Goal: Transaction & Acquisition: Download file/media

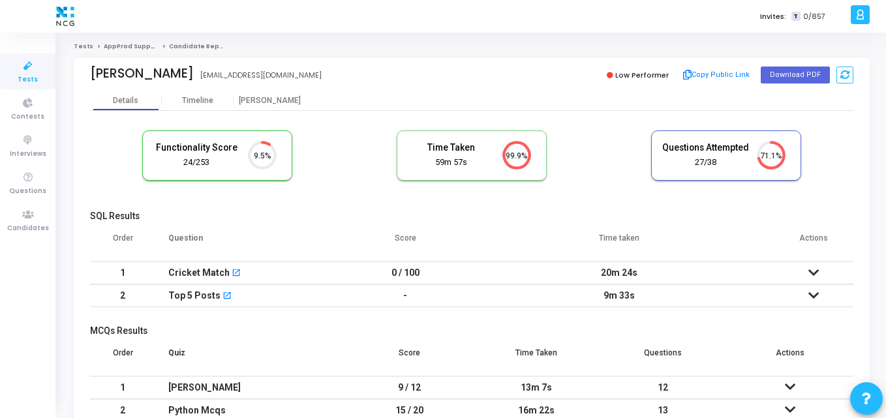
scroll to position [6, 6]
click at [178, 73] on div "Ganesh Dasu dasuganesh345@gmail.com" at bounding box center [277, 75] width 375 height 19
drag, startPoint x: 178, startPoint y: 73, endPoint x: 117, endPoint y: 82, distance: 61.4
click at [117, 82] on div "Ganesh Dasu dasuganesh345@gmail.com" at bounding box center [277, 75] width 375 height 19
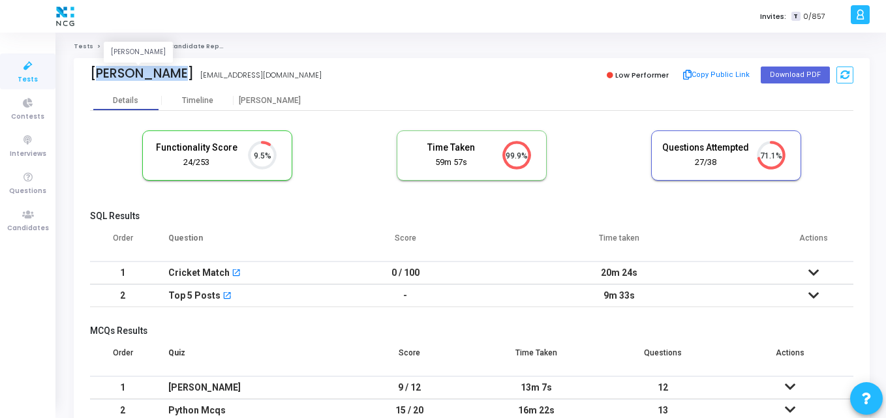
drag, startPoint x: 92, startPoint y: 73, endPoint x: 173, endPoint y: 74, distance: 80.9
click at [173, 74] on div "Ganesh Dasu" at bounding box center [142, 73] width 104 height 15
copy div "Ganesh Dasu"
click at [279, 194] on div "Functionality Score 24/253 9.5% Time Taken calculated once the test is complete…" at bounding box center [471, 162] width 763 height 76
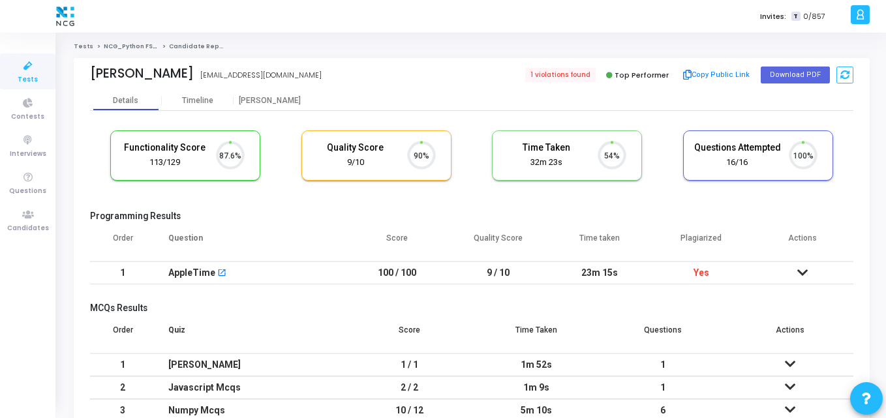
scroll to position [27, 33]
click at [788, 73] on button "Download PDF" at bounding box center [795, 75] width 69 height 17
click at [307, 202] on cj-candidate-results "Functionality Score 113/129 87.6% Quality Score 9/10 90% Time Taken calculated …" at bounding box center [471, 288] width 763 height 328
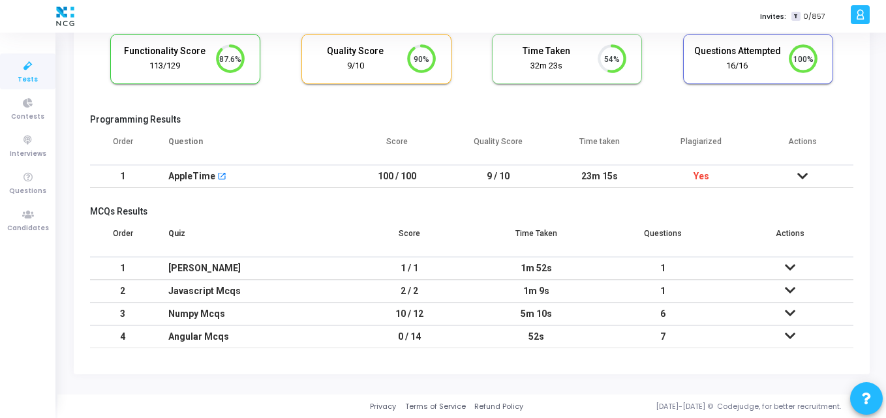
scroll to position [0, 0]
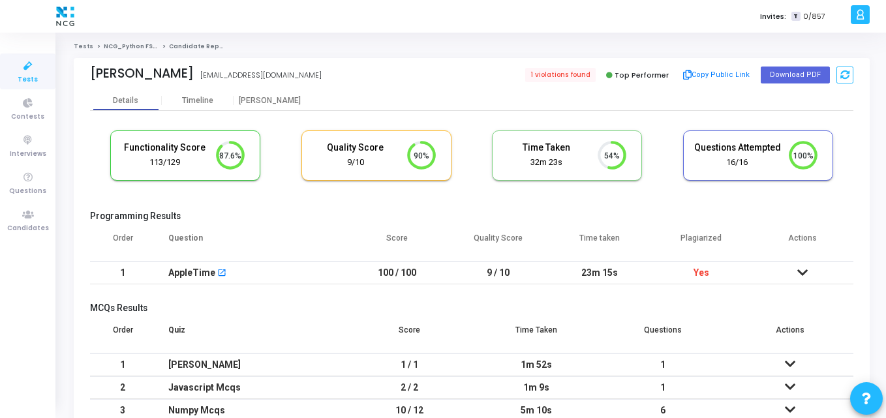
drag, startPoint x: 248, startPoint y: 74, endPoint x: 87, endPoint y: 70, distance: 161.2
click at [87, 70] on div "Akshaya Ramachandran Akshaya Ramachandran akshayar0910@gmail.com 1 violations f…" at bounding box center [472, 74] width 796 height 33
copy div "Akshaya Ramachandran"
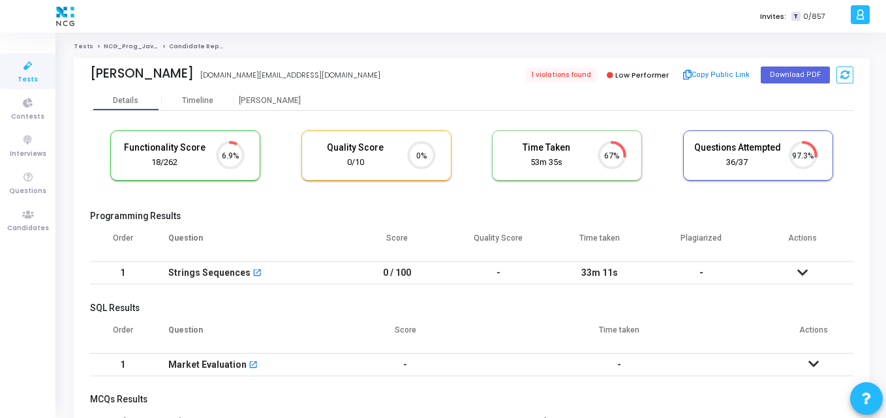
scroll to position [6, 6]
drag, startPoint x: 188, startPoint y: 74, endPoint x: 94, endPoint y: 76, distance: 94.0
click at [94, 76] on div "Santosh Kadam" at bounding box center [142, 73] width 104 height 15
drag, startPoint x: 86, startPoint y: 71, endPoint x: 196, endPoint y: 68, distance: 110.3
click at [196, 68] on div "Santosh Kadam kadam.rest@gmail.com 1 violations found Low Performer Copy Public…" at bounding box center [472, 74] width 796 height 33
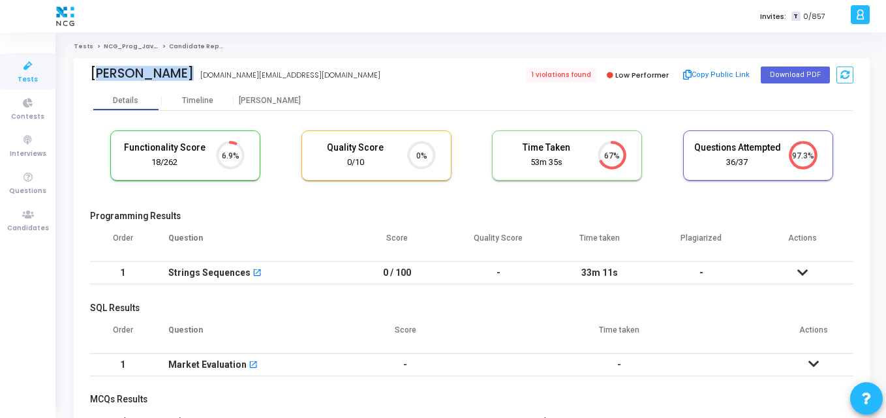
copy div "Santosh Kadam Santosh kadam"
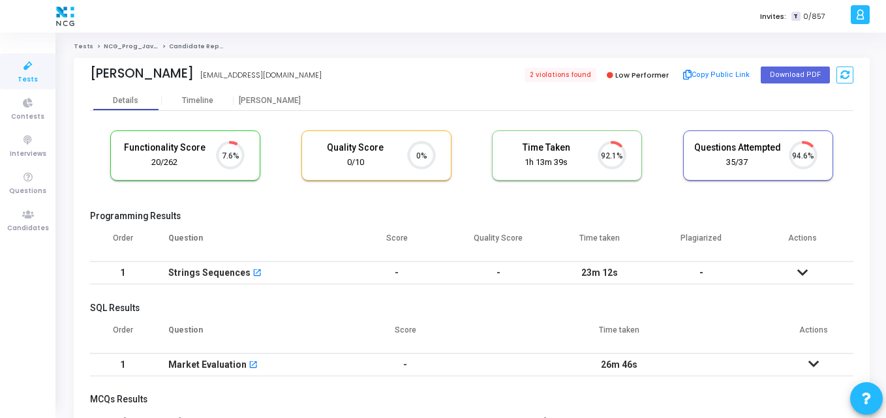
scroll to position [27, 33]
drag, startPoint x: 193, startPoint y: 76, endPoint x: 91, endPoint y: 75, distance: 101.8
click at [91, 75] on div "Sushant R Girkar" at bounding box center [142, 73] width 104 height 15
copy div "Sushant R Girkar"
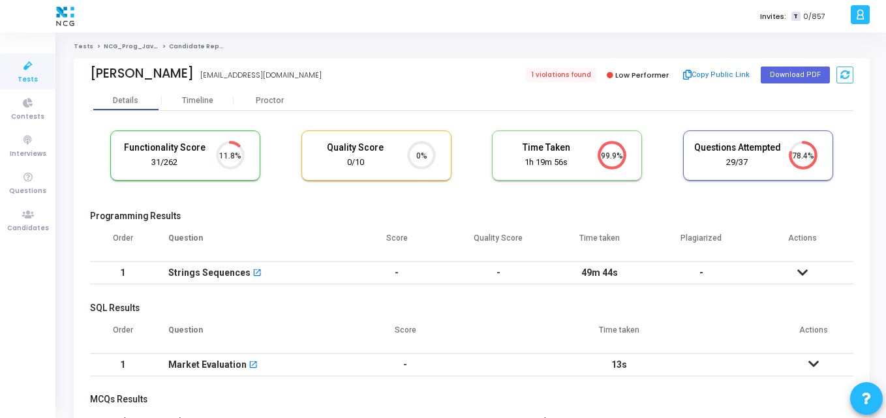
drag, startPoint x: 179, startPoint y: 72, endPoint x: 79, endPoint y: 76, distance: 100.6
click at [79, 76] on div "Yuvraj Bhogle bhogleyuvraj@yahoo.in 1 violations found Low Performer Copy Publi…" at bounding box center [472, 74] width 796 height 33
copy div "Yuvraj Bhogle"
click at [300, 136] on div "Functionality Score 31/262 11.8% Quality Score 0/10 0% Time Taken calculated on…" at bounding box center [471, 162] width 763 height 76
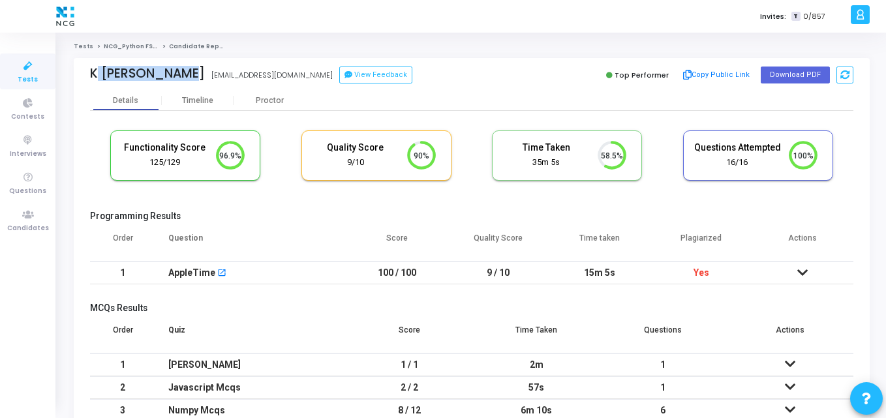
drag, startPoint x: 174, startPoint y: 70, endPoint x: 78, endPoint y: 65, distance: 96.1
click at [78, 65] on div "K Hari Prasad K Hari Prasad khariprasad901@gmail.com View Feedback Top Performe…" at bounding box center [472, 74] width 796 height 33
copy div "K Hari Prasad"
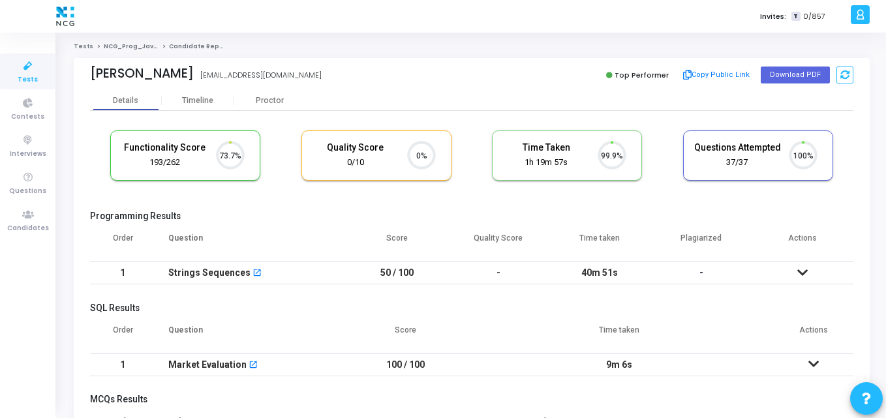
scroll to position [27, 33]
click at [159, 75] on div "Alok Kumar" at bounding box center [142, 73] width 104 height 15
drag, startPoint x: 159, startPoint y: 75, endPoint x: 90, endPoint y: 64, distance: 70.1
click at [90, 64] on div "Alok Kumar alokkr1298@gmail.com Top Performer Copy Public Link Download PDF" at bounding box center [471, 74] width 763 height 33
copy div "Alok Kumar"
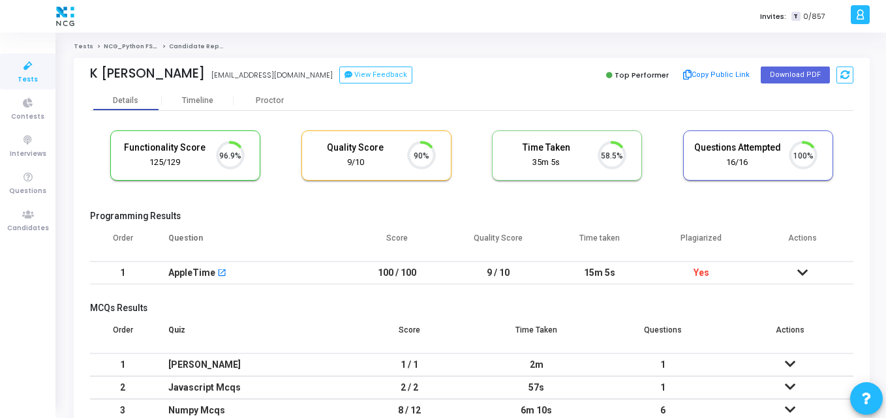
scroll to position [27, 33]
click at [789, 70] on button "Download PDF" at bounding box center [795, 75] width 69 height 17
click at [450, 50] on ol "Tests NCG_Python FS_Developer_2025 Candidate Report" at bounding box center [472, 46] width 796 height 8
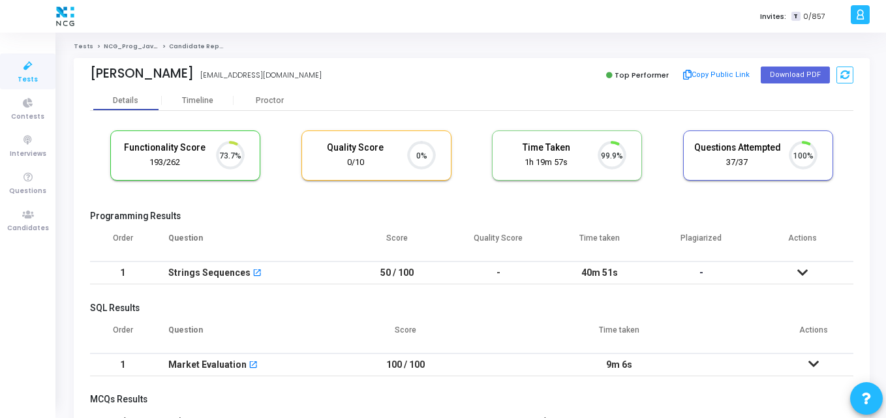
scroll to position [6, 6]
click at [805, 69] on button "Download PDF" at bounding box center [795, 75] width 69 height 17
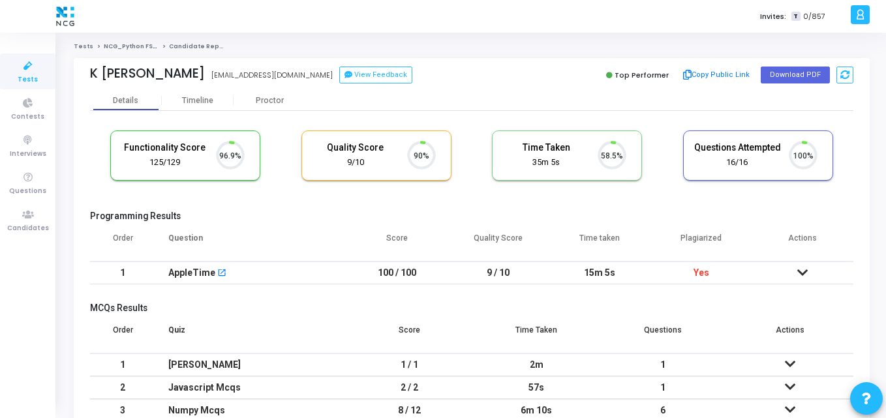
scroll to position [27, 33]
click at [463, 199] on div "Functionality Score 125/129 96.9% Quality Score 9/10 90% Time Taken calculated …" at bounding box center [471, 162] width 763 height 76
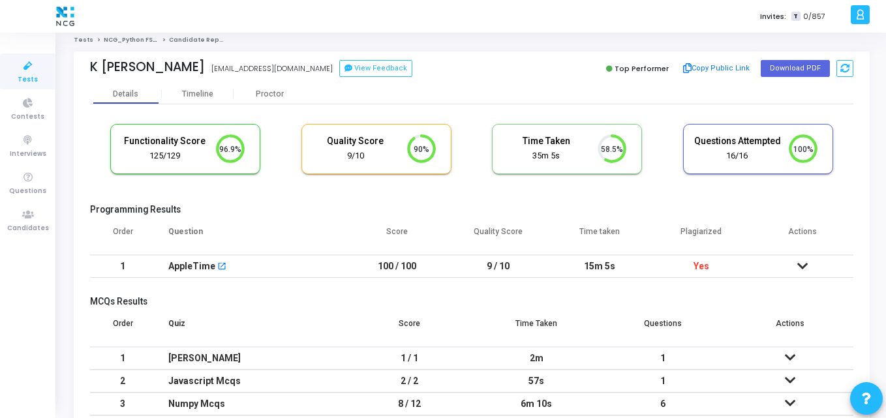
scroll to position [7, 0]
click at [521, 200] on cj-candidate-results "Functionality Score 125/129 96.9% Quality Score 9/10 90% Time Taken calculated …" at bounding box center [471, 281] width 763 height 328
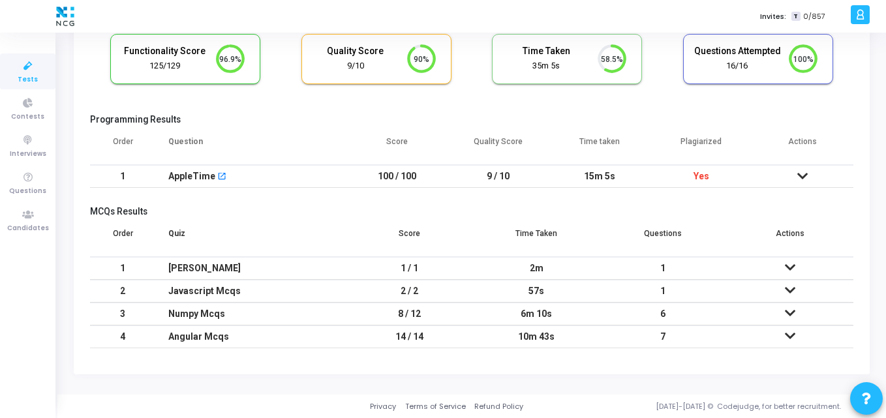
scroll to position [0, 0]
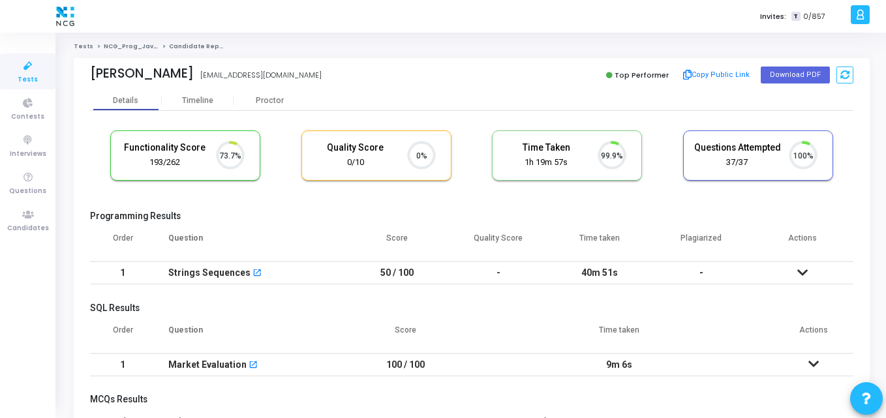
scroll to position [6, 6]
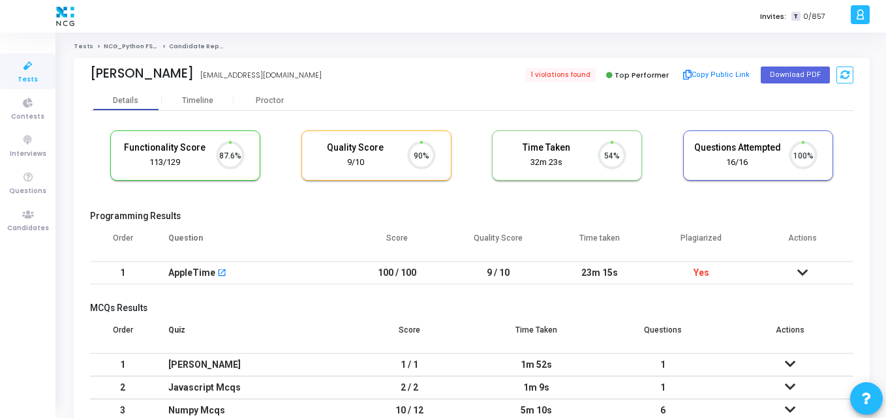
scroll to position [27, 33]
click at [332, 208] on cj-candidate-results "Functionality Score 113/129 87.6% Quality Score 9/10 90% Time Taken calculated …" at bounding box center [471, 288] width 763 height 328
click at [652, 210] on cj-candidate-results "Functionality Score 113/129 87.6% Quality Score 9/10 90% Time Taken calculated …" at bounding box center [471, 288] width 763 height 328
click at [456, 90] on div "[PERSON_NAME] [EMAIL_ADDRESS][DOMAIN_NAME] 1 violations found Top Performer Cop…" at bounding box center [471, 74] width 763 height 33
click at [300, 209] on cj-candidate-results "Functionality Score 113/129 87.6% Quality Score 9/10 90% Time Taken calculated …" at bounding box center [471, 288] width 763 height 328
